Goal: Task Accomplishment & Management: Manage account settings

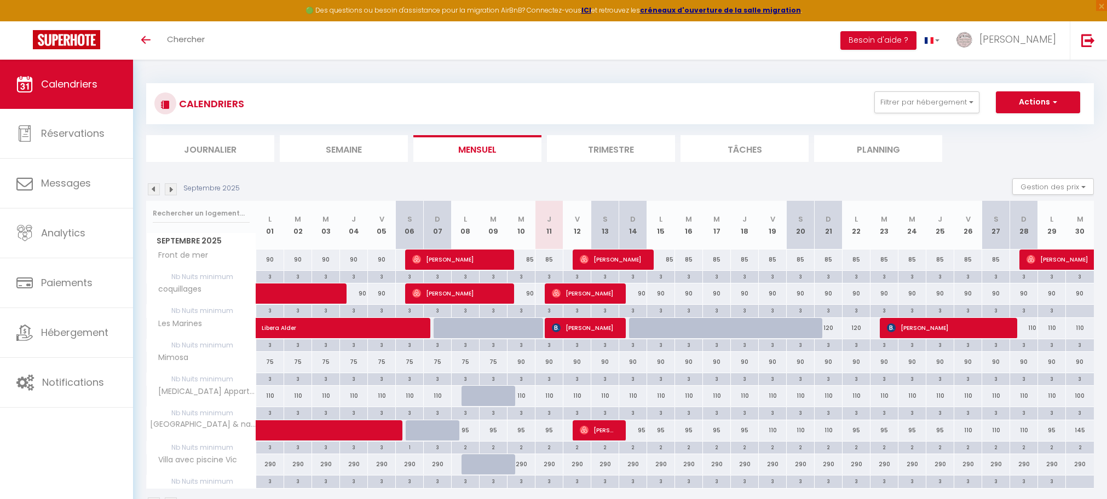
select select
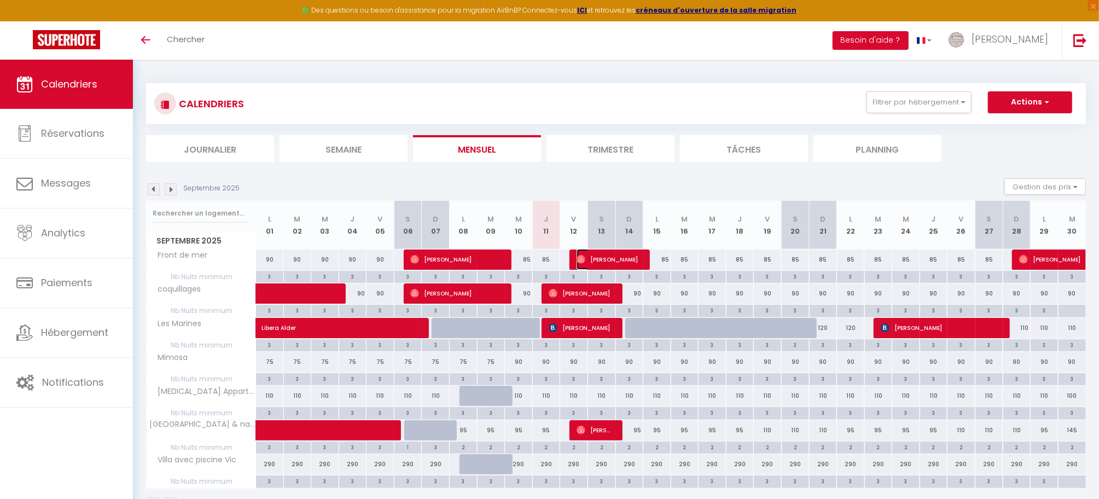
click at [610, 257] on span "[PERSON_NAME]" at bounding box center [609, 259] width 65 height 21
select select "OK"
select select "0"
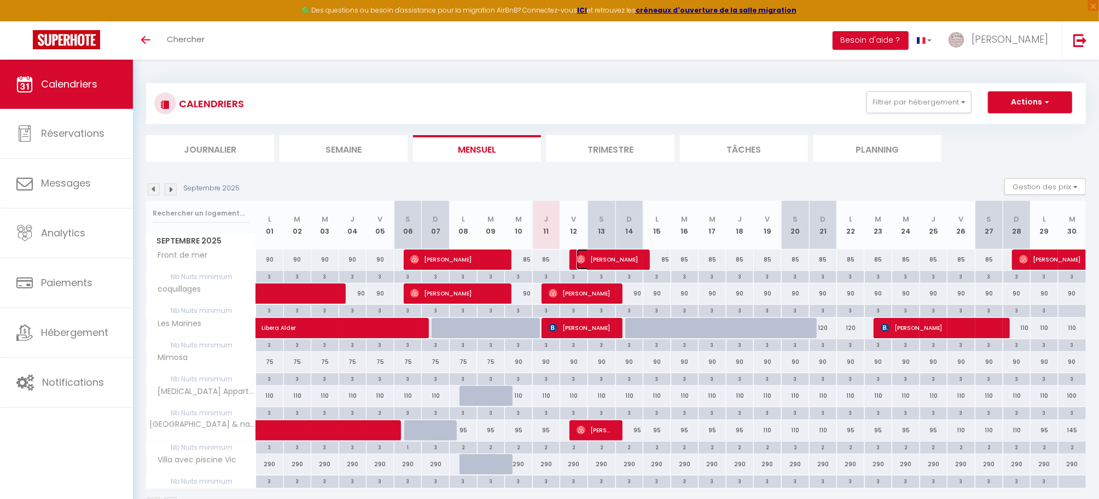
select select "1"
select select "43237"
select select "44731"
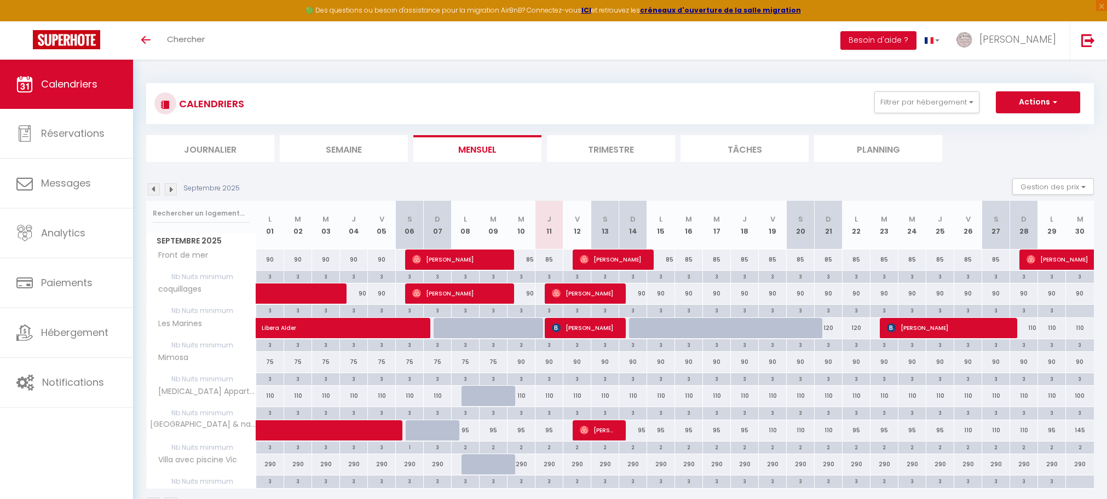
select select
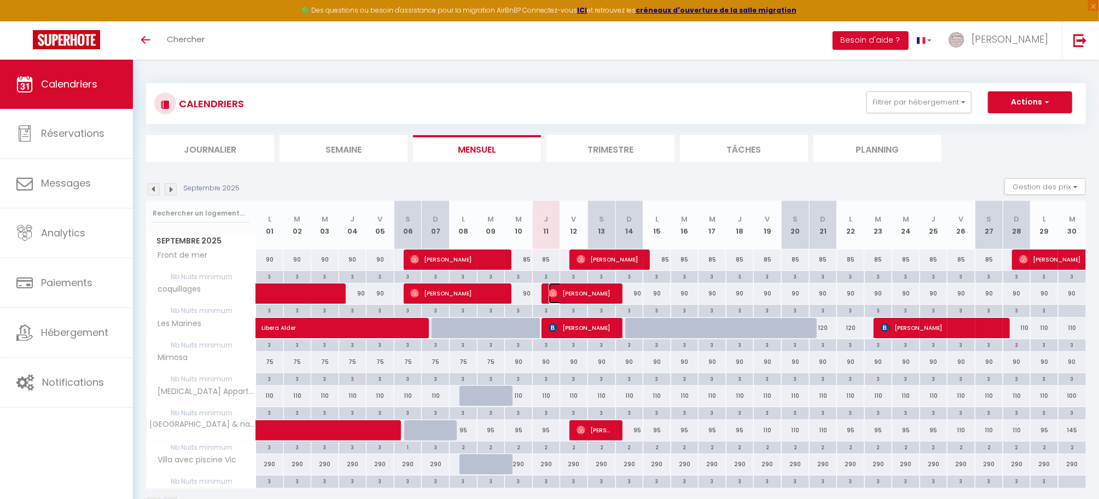
click at [584, 292] on span "[PERSON_NAME]" at bounding box center [581, 293] width 65 height 21
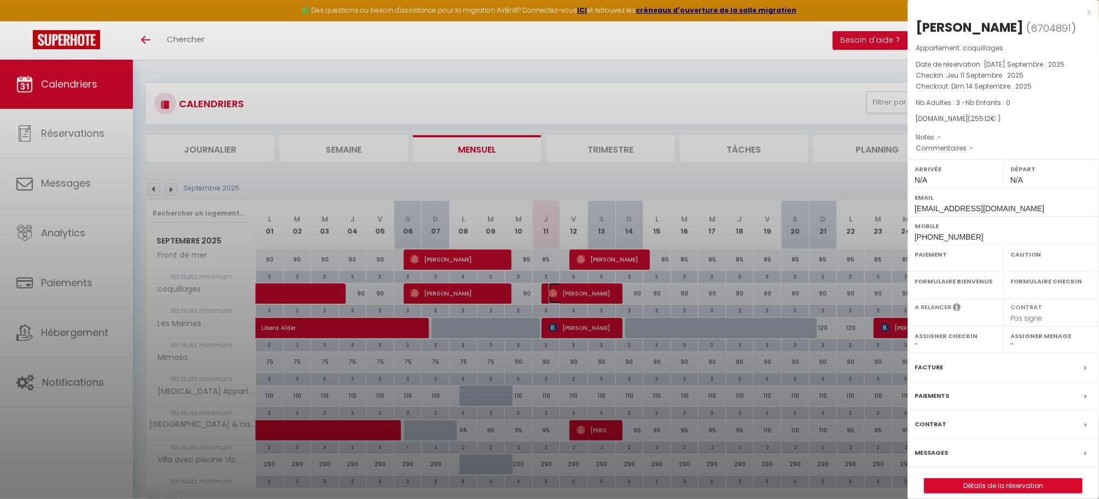
select select "OK"
select select "0"
select select "1"
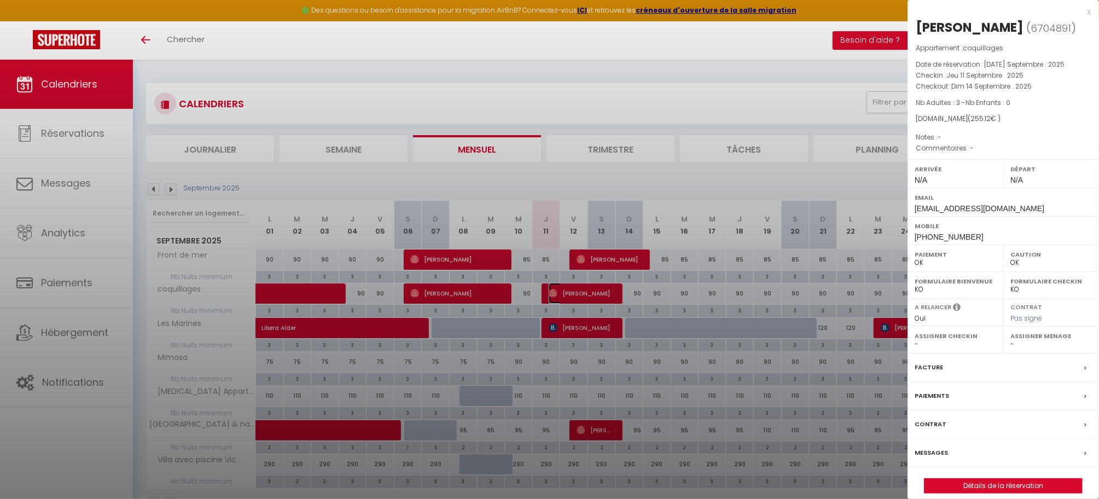
select select
select select "21971"
